Goal: Subscribe to service/newsletter

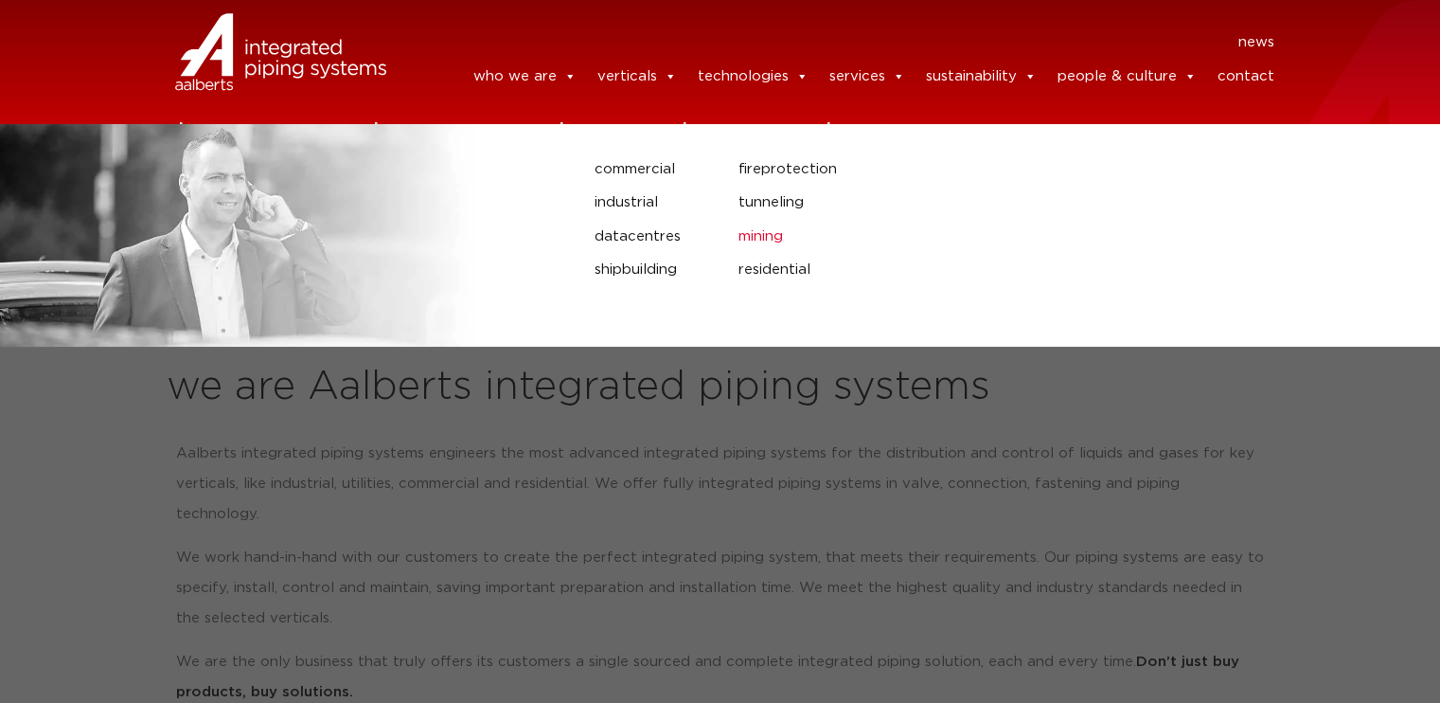
click at [763, 238] on link "mining" at bounding box center [938, 236] width 401 height 25
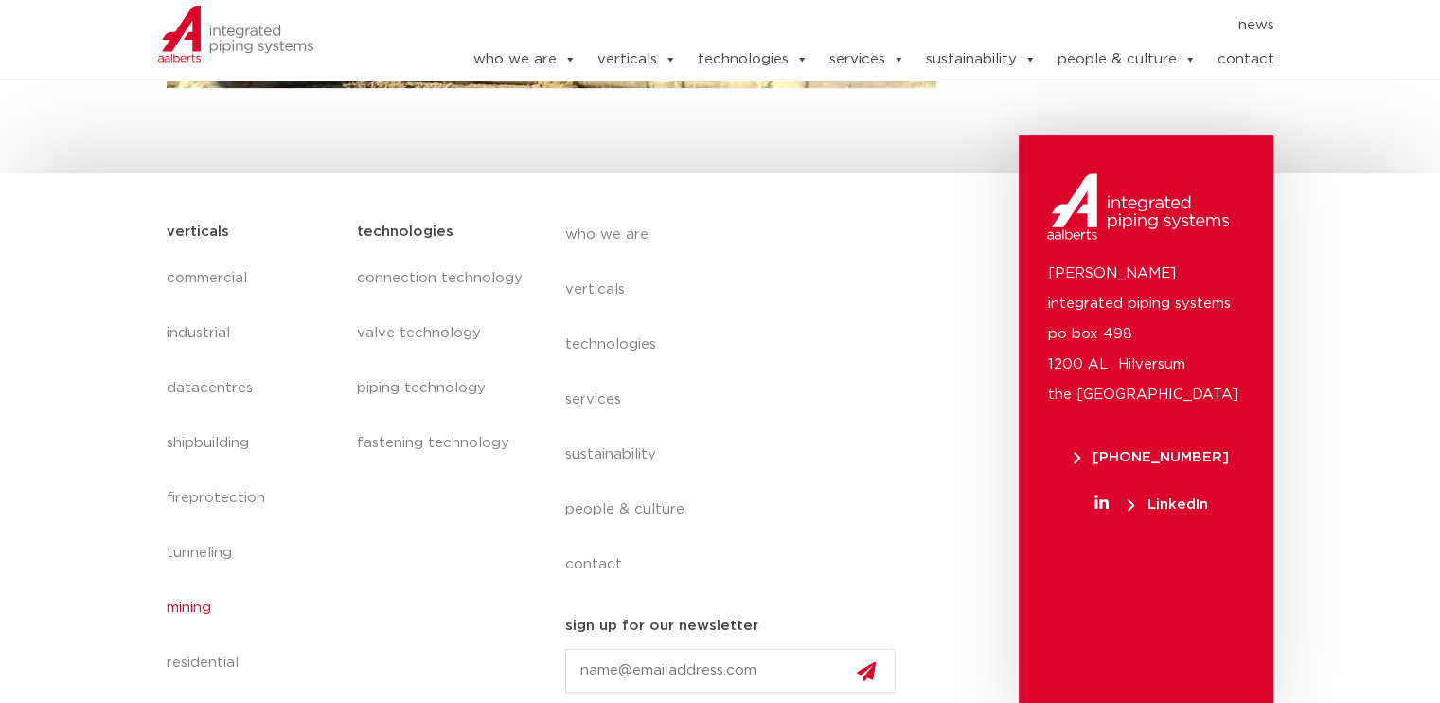
scroll to position [892, 0]
click at [653, 667] on input "Email" at bounding box center [730, 670] width 331 height 44
type input "benicio.costales@boringcompany.com"
click at [877, 670] on button at bounding box center [866, 671] width 57 height 23
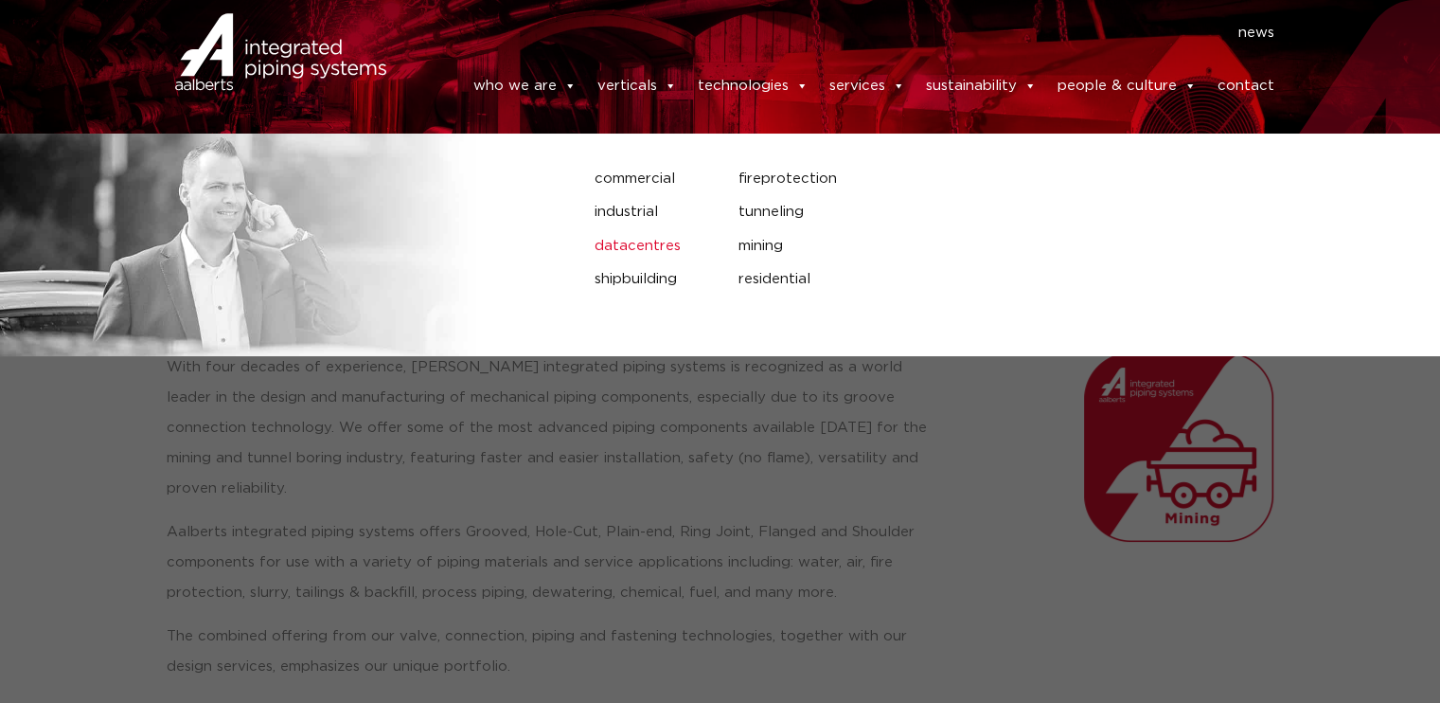
click at [658, 251] on link "datacentres" at bounding box center [652, 246] width 115 height 25
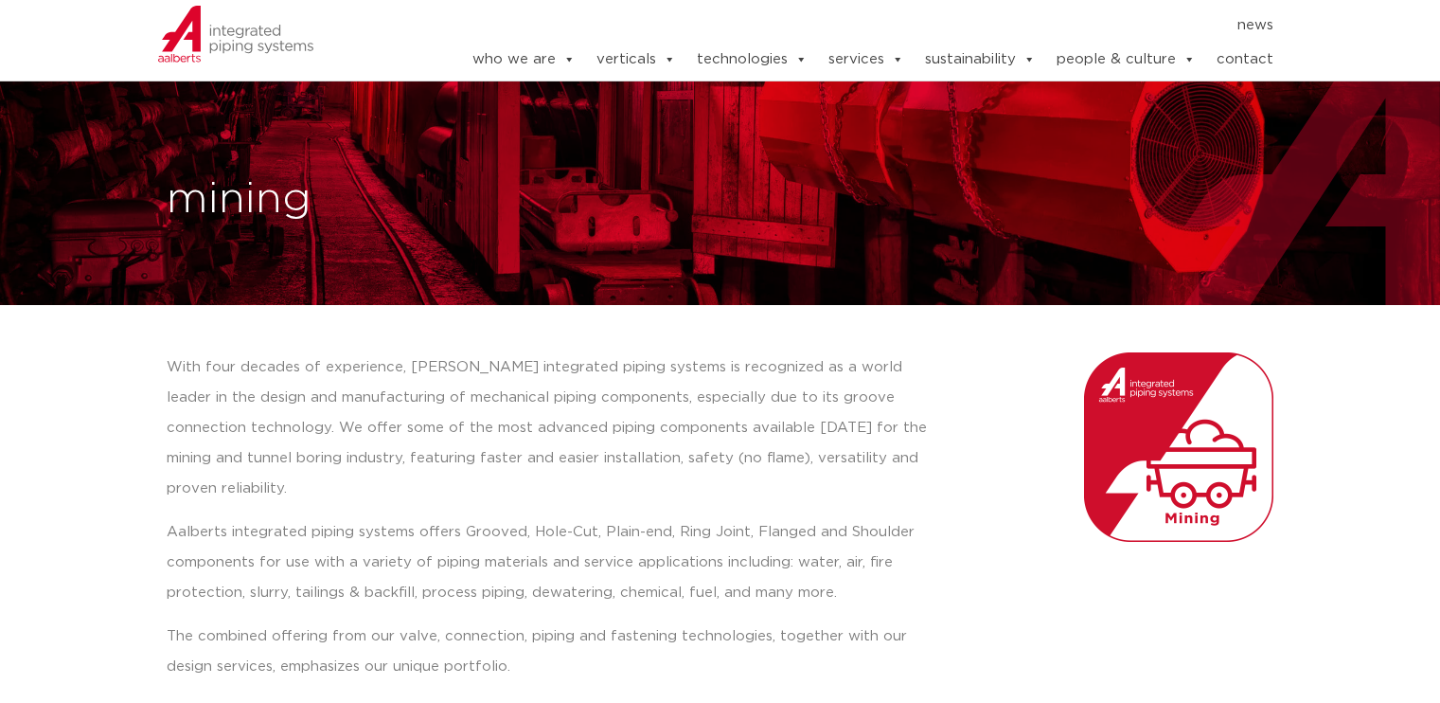
scroll to position [892, 0]
